Goal: Information Seeking & Learning: Learn about a topic

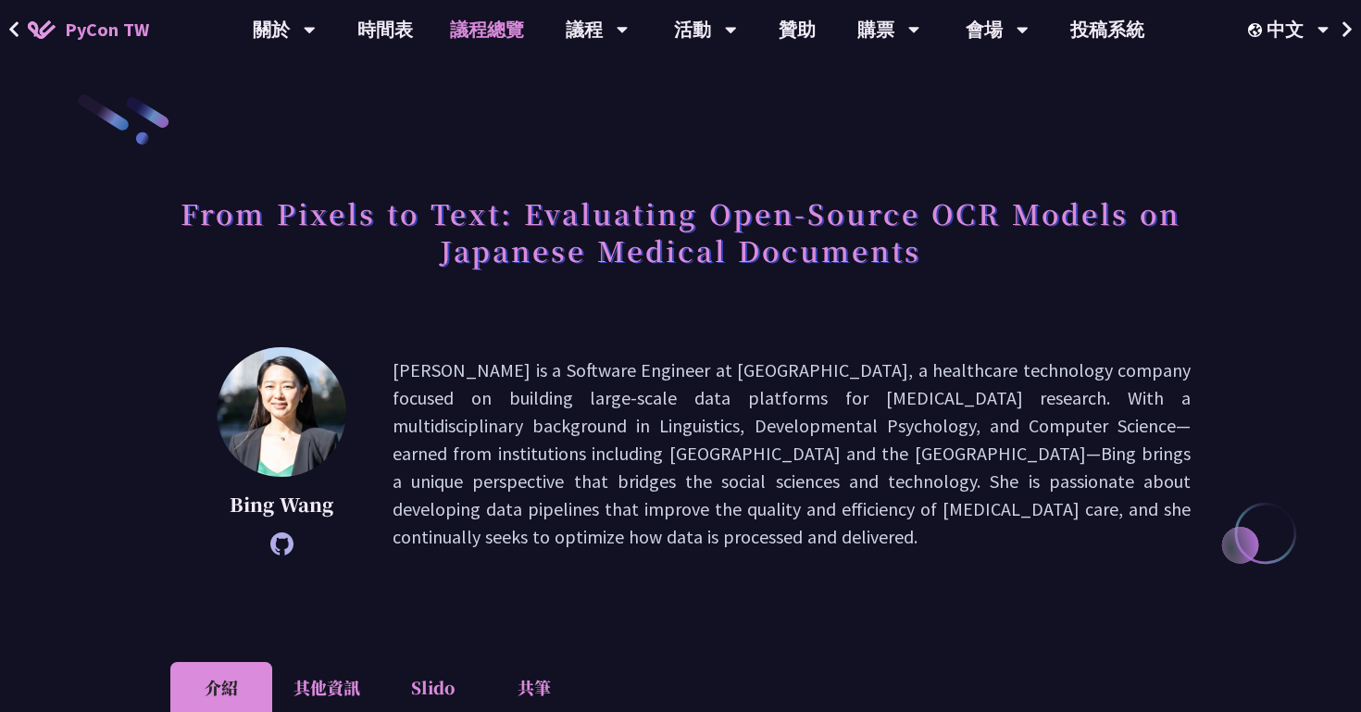
click at [495, 31] on link "議程總覽" at bounding box center [487, 29] width 111 height 59
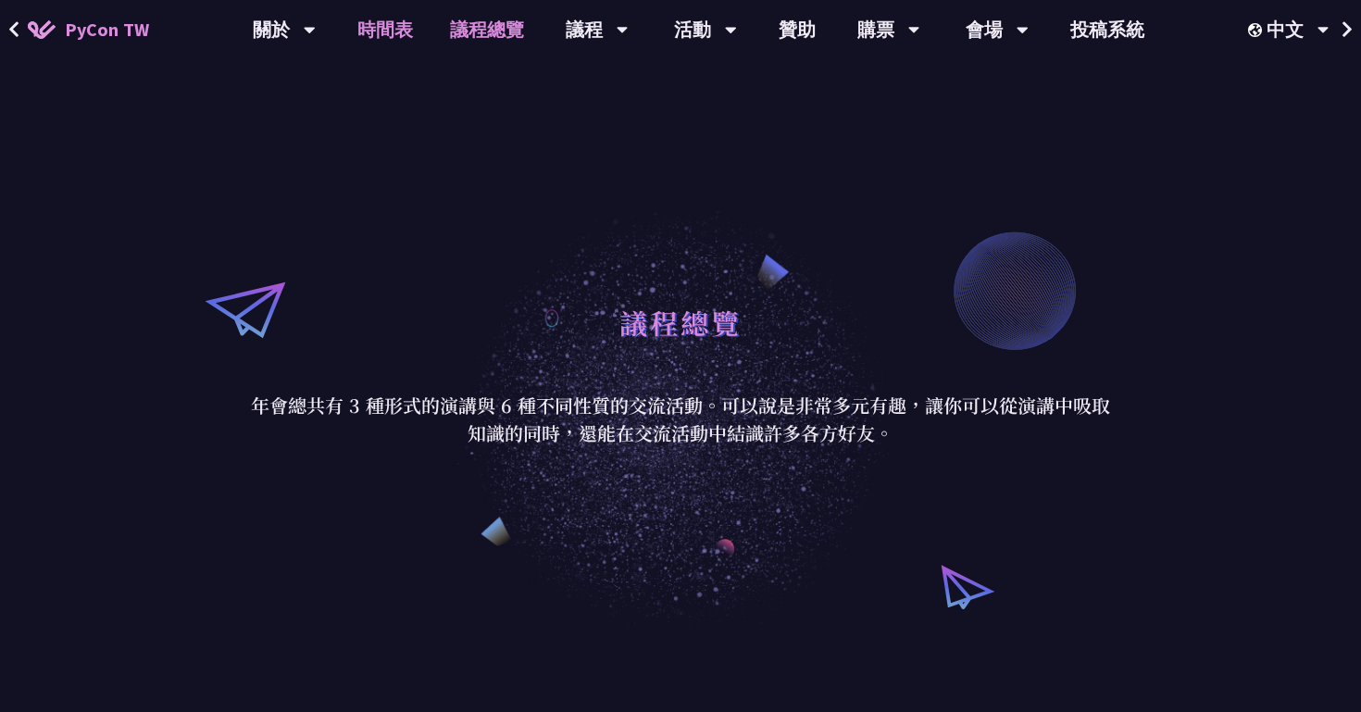
click at [387, 38] on link "時間表" at bounding box center [385, 29] width 93 height 59
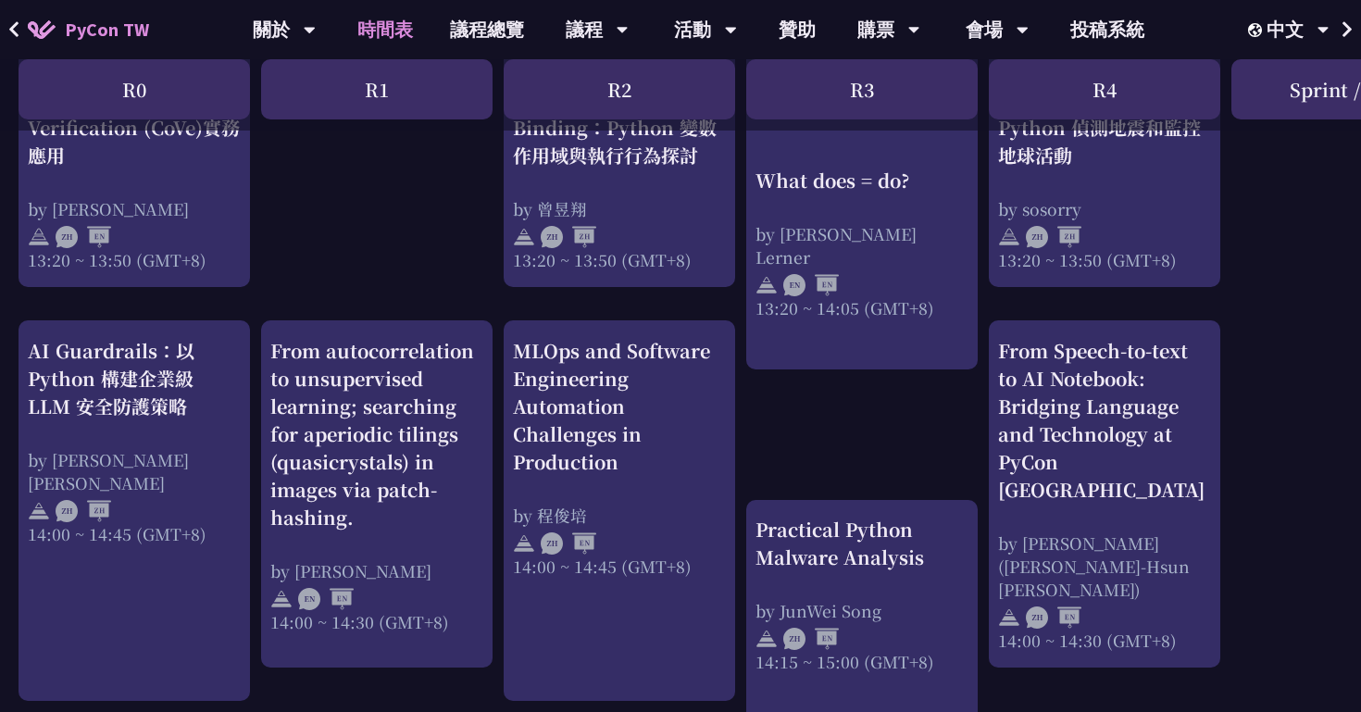
scroll to position [1635, 0]
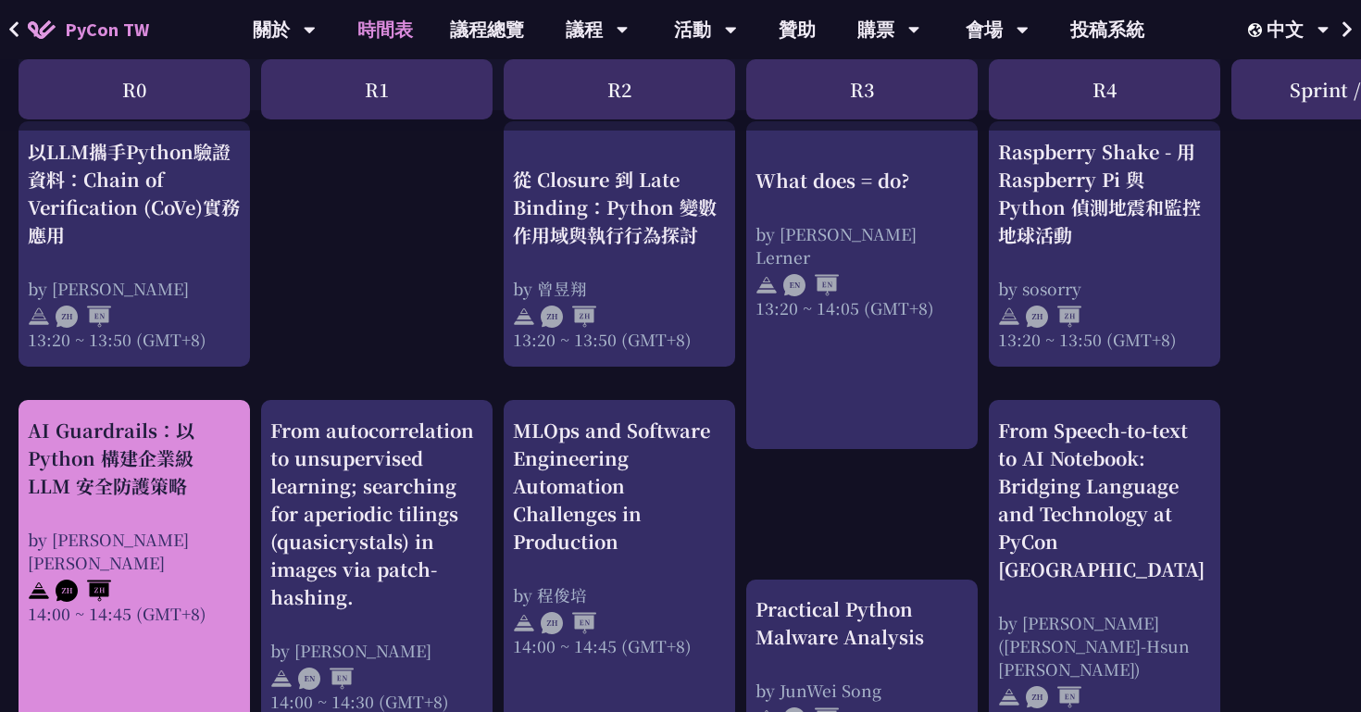
click at [81, 506] on div "AI Guardrails：以 Python 構建企業級 LLM 安全防護策略 by [PERSON_NAME] Un [PERSON_NAME]14:00 …" at bounding box center [134, 521] width 213 height 208
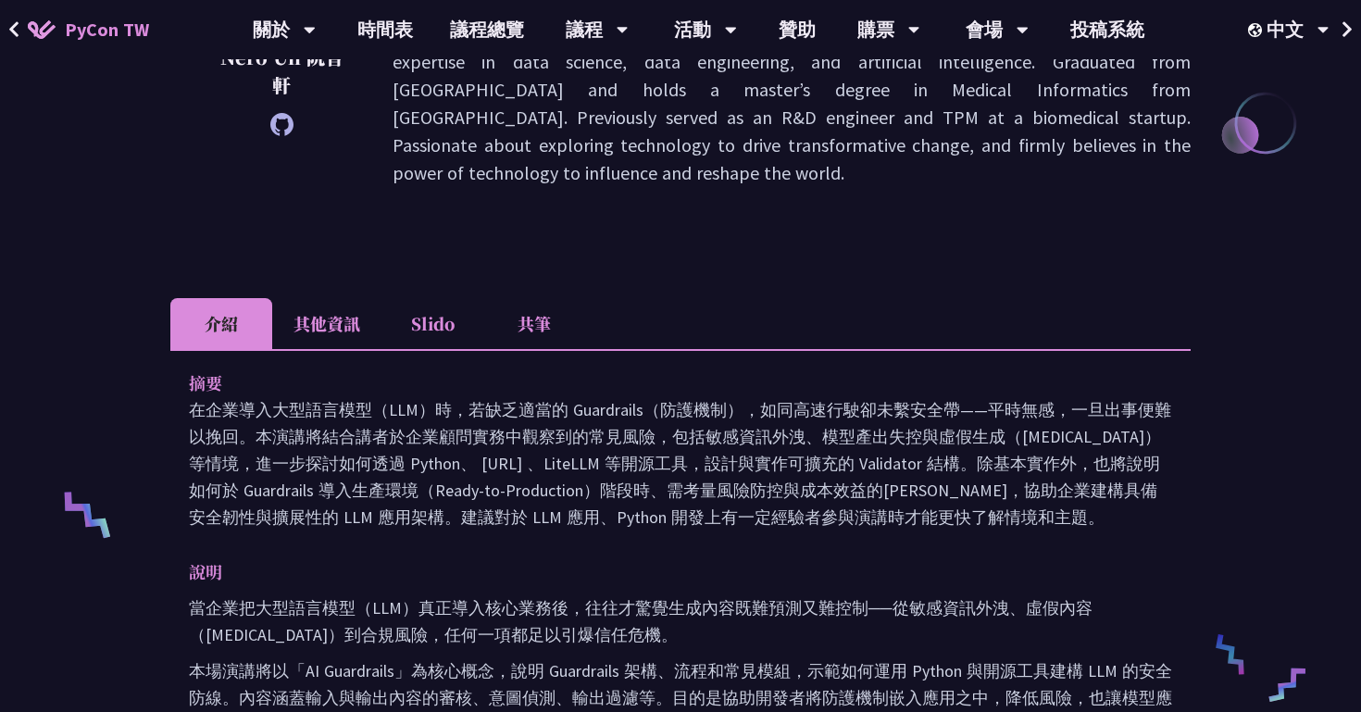
scroll to position [395, 0]
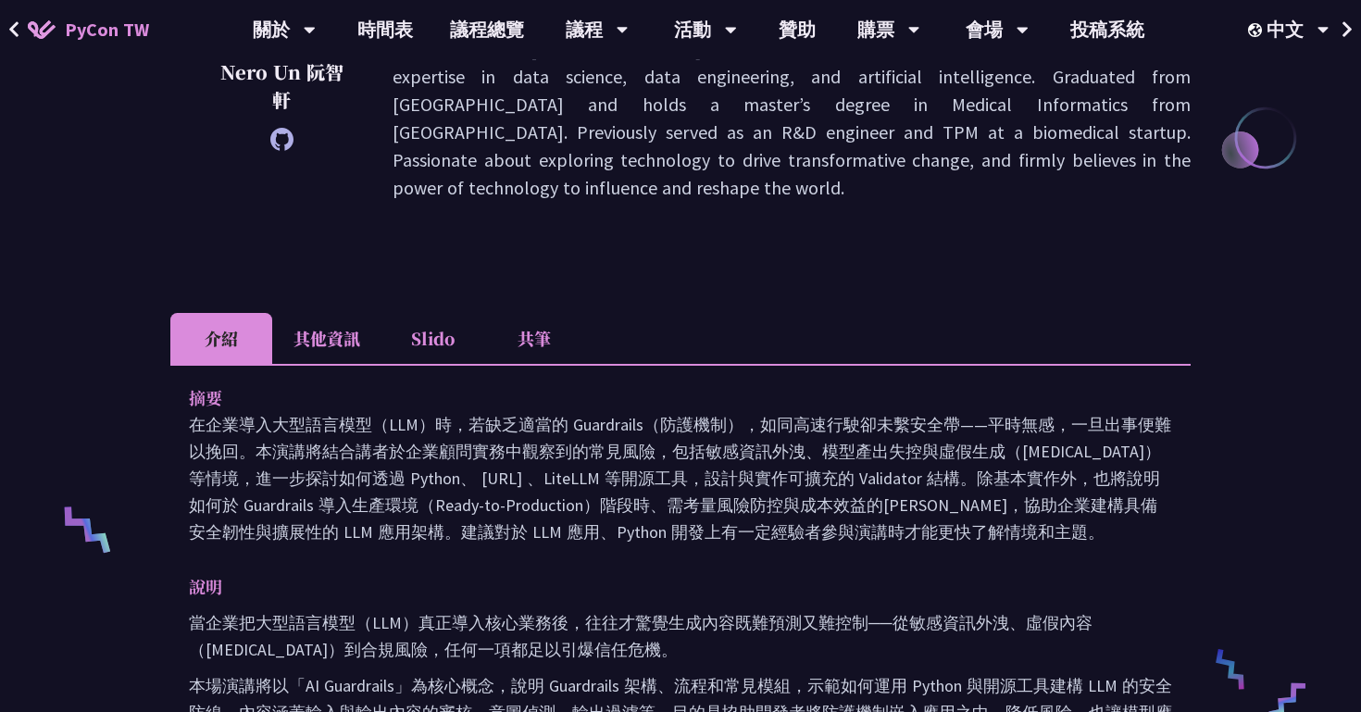
click at [350, 338] on li "其他資訊" at bounding box center [326, 338] width 109 height 51
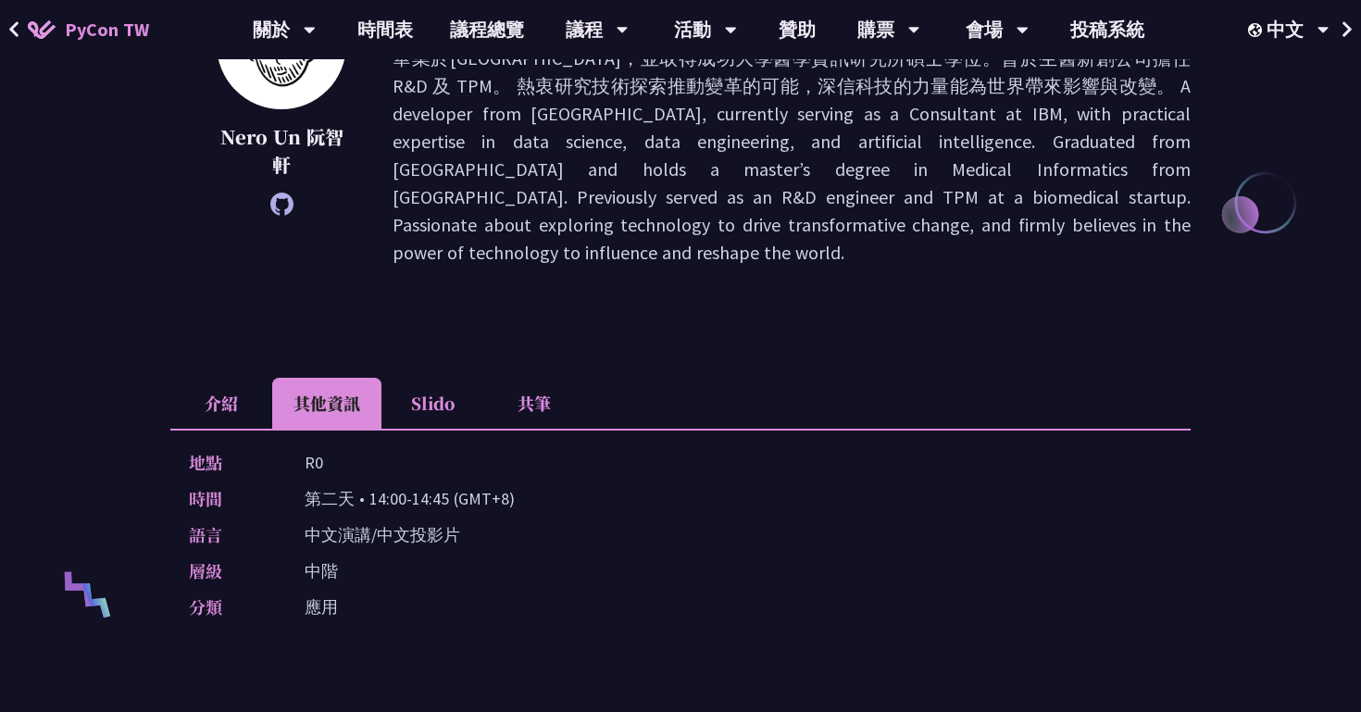
scroll to position [0, 0]
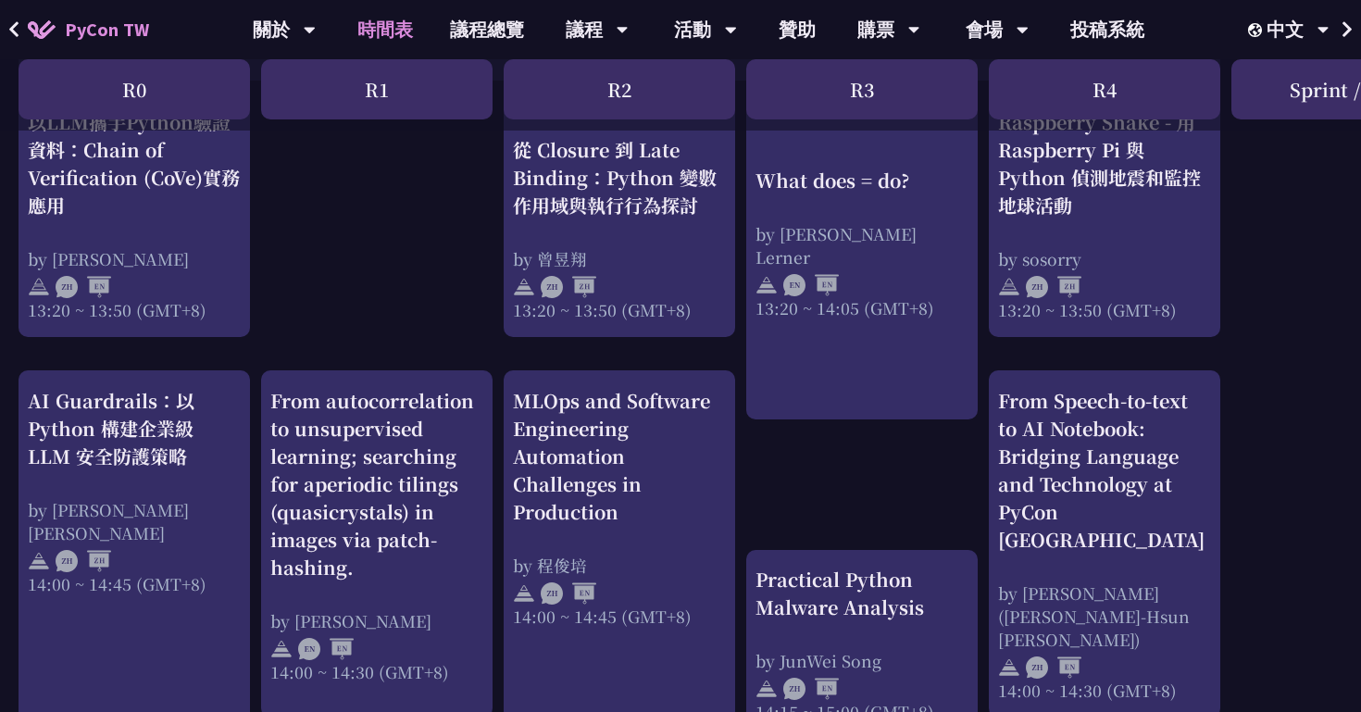
scroll to position [1674, 0]
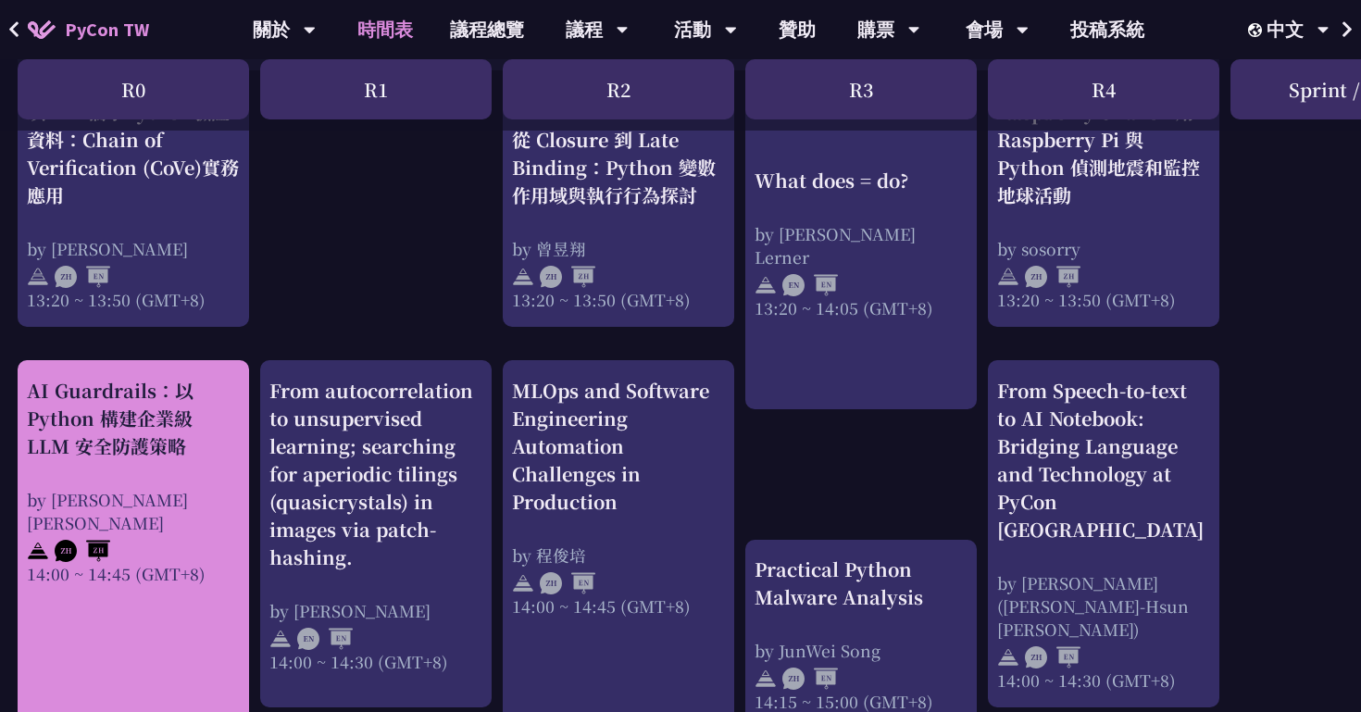
click at [179, 566] on link "AI Guardrails：以 Python 構建企業級 LLM 安全防護策略 by [PERSON_NAME] Un [PERSON_NAME]14:00 …" at bounding box center [133, 551] width 213 height 348
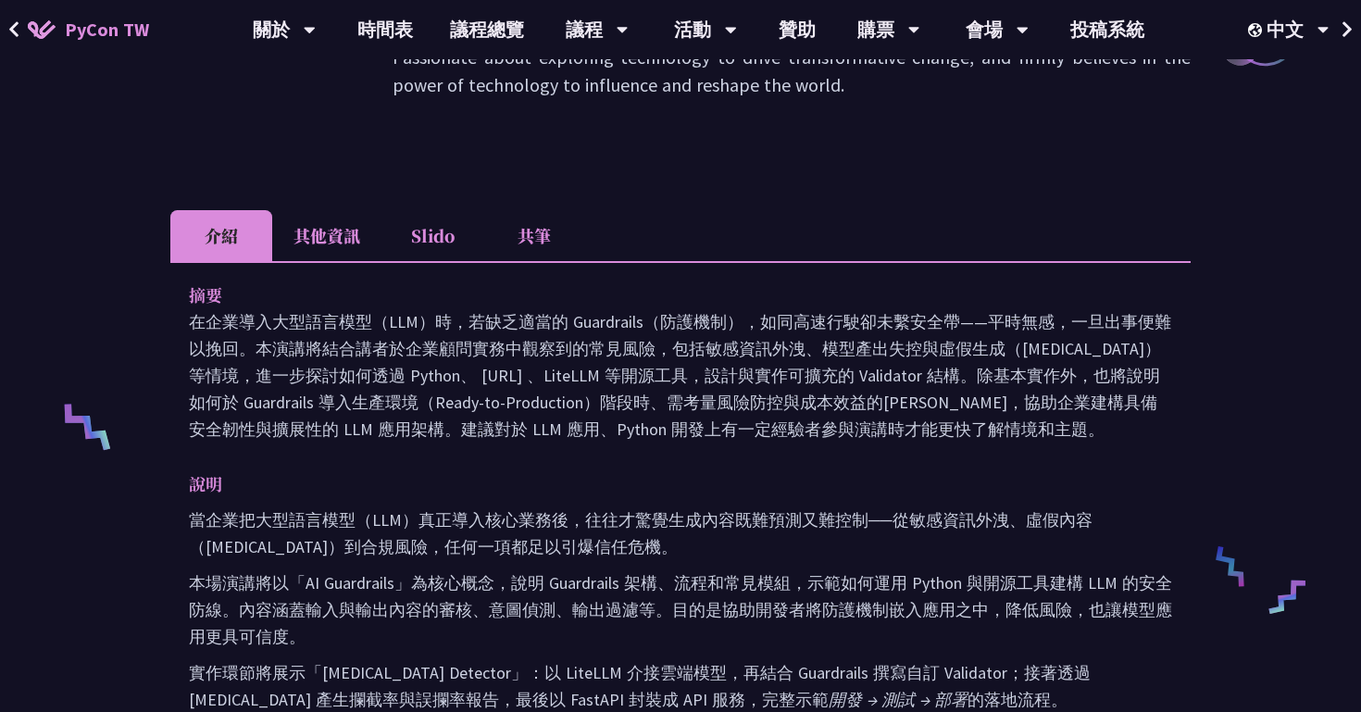
scroll to position [483, 0]
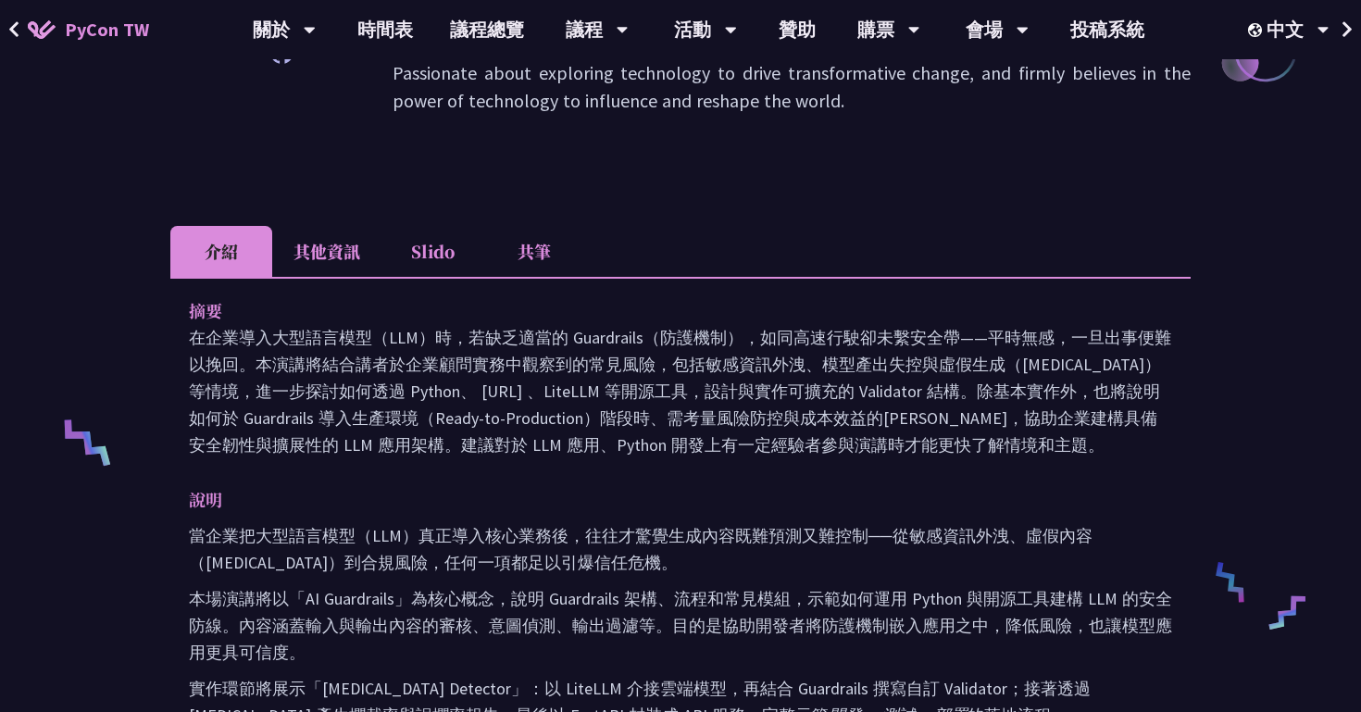
click at [433, 258] on li "Slido" at bounding box center [433, 251] width 102 height 51
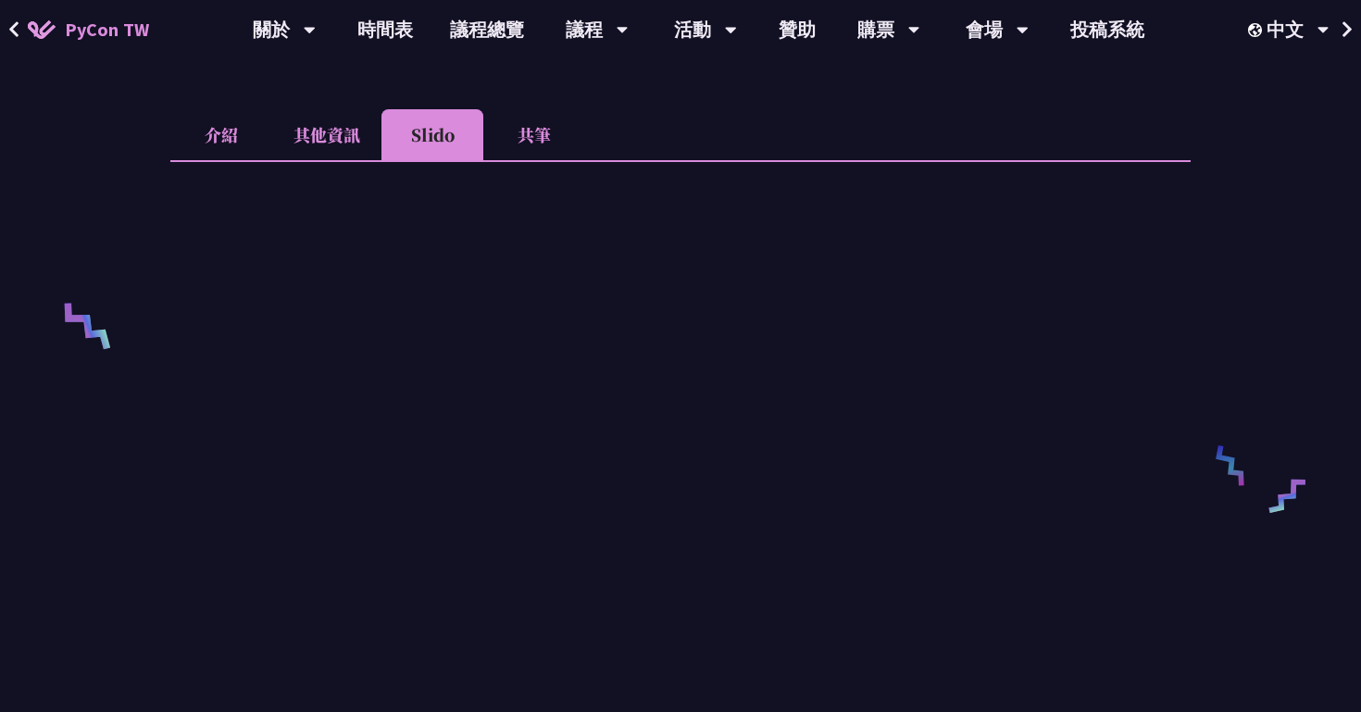
scroll to position [582, 0]
